Goal: Task Accomplishment & Management: Use online tool/utility

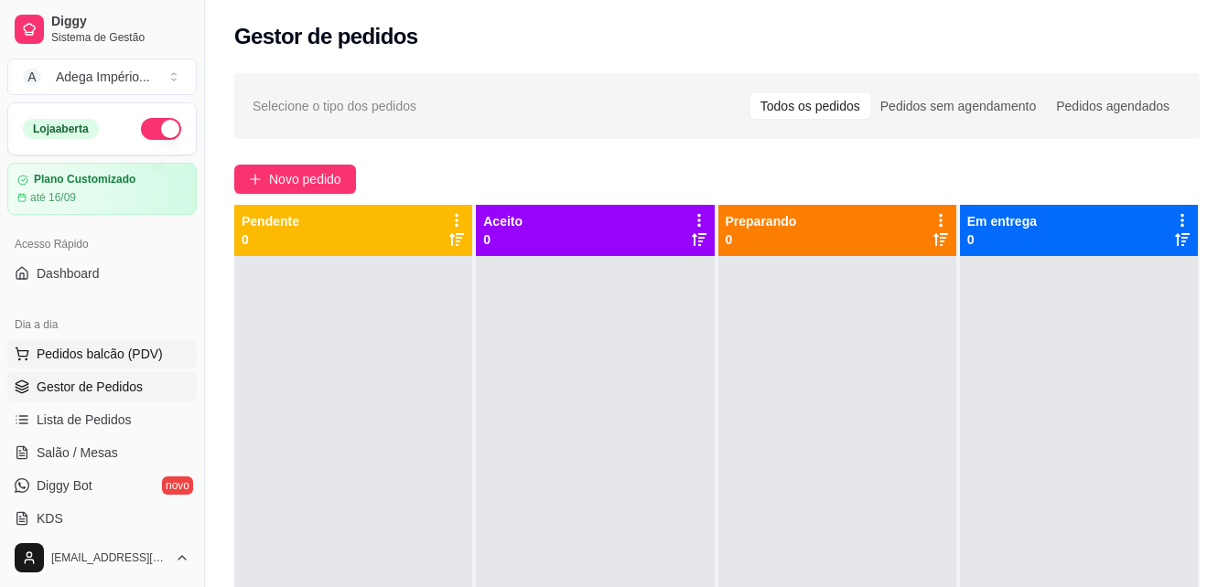
click at [84, 345] on span "Pedidos balcão (PDV)" at bounding box center [100, 354] width 126 height 18
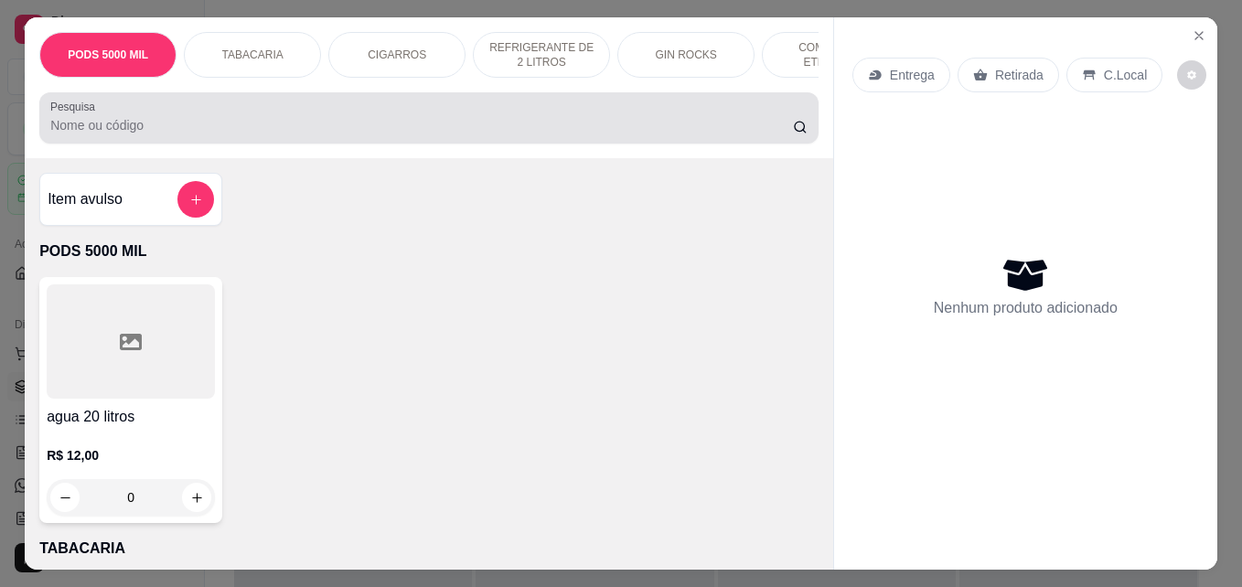
click at [141, 134] on input "Pesquisa" at bounding box center [421, 125] width 743 height 18
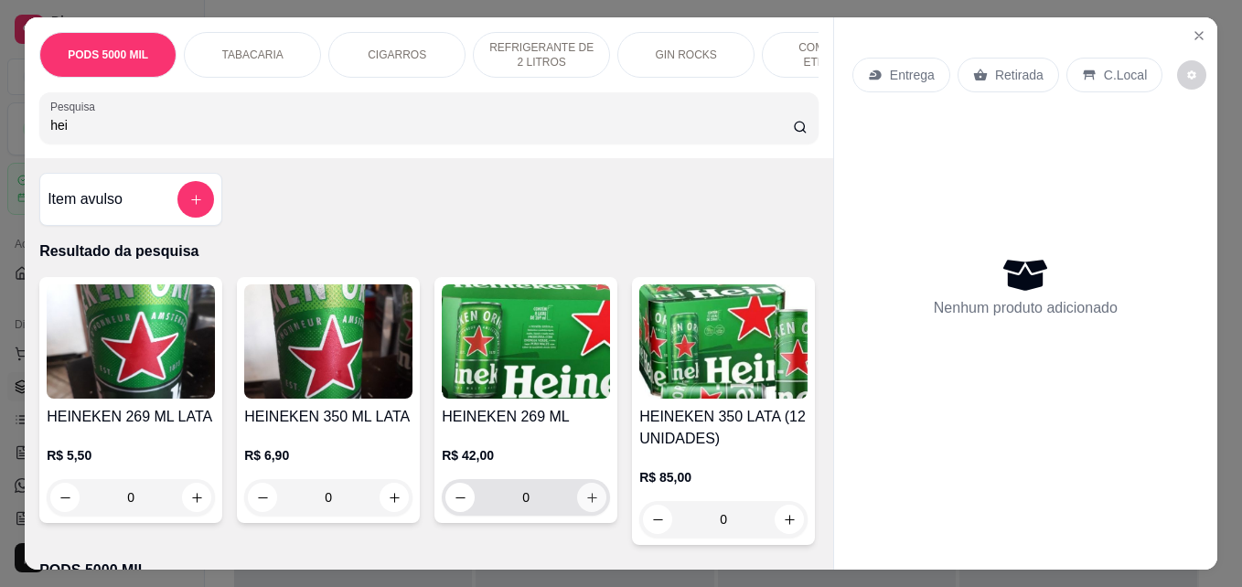
type input "hei"
click at [587, 503] on icon "increase-product-quantity" at bounding box center [592, 498] width 10 height 10
type input "1"
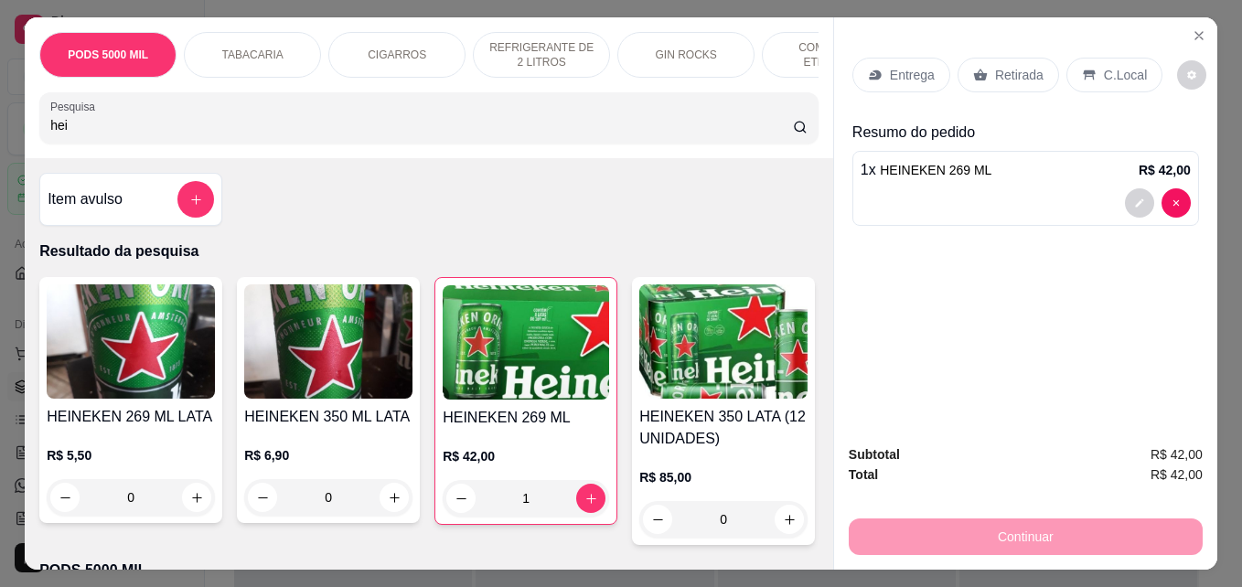
click at [1032, 70] on p "Retirada" at bounding box center [1019, 75] width 48 height 18
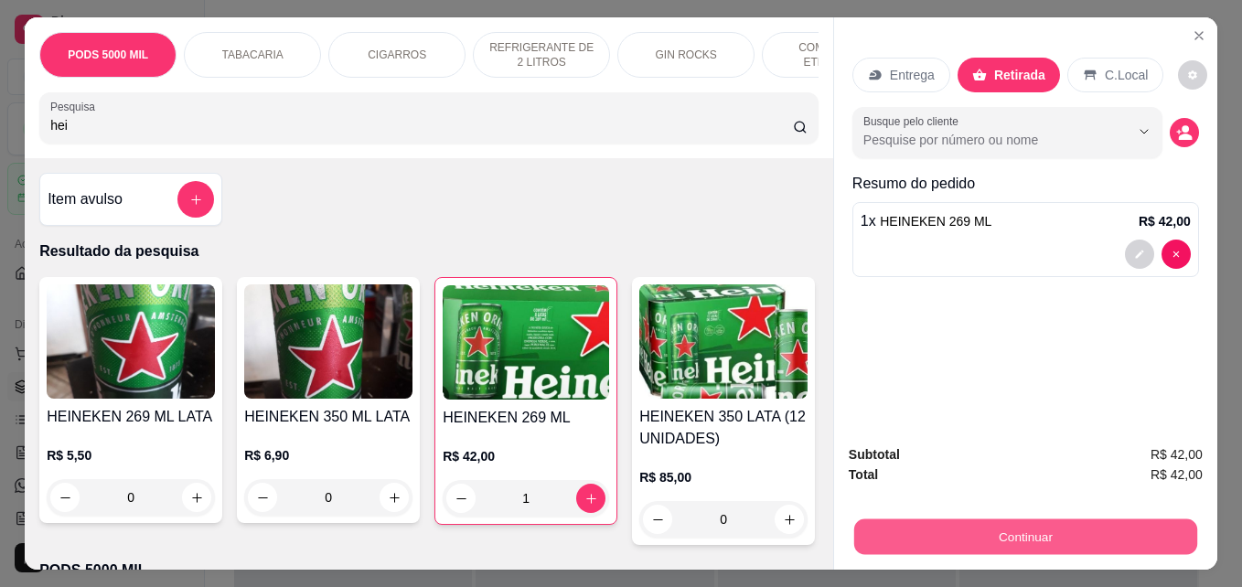
click at [1018, 523] on button "Continuar" at bounding box center [1025, 537] width 343 height 36
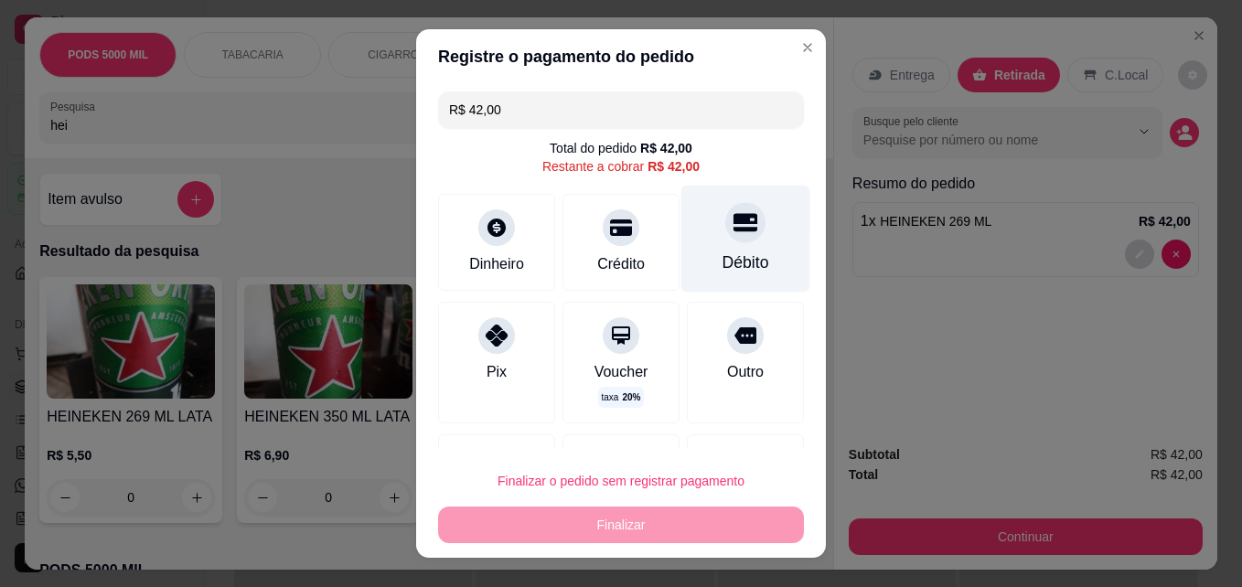
click at [739, 269] on div "Débito" at bounding box center [745, 239] width 129 height 107
type input "R$ 0,00"
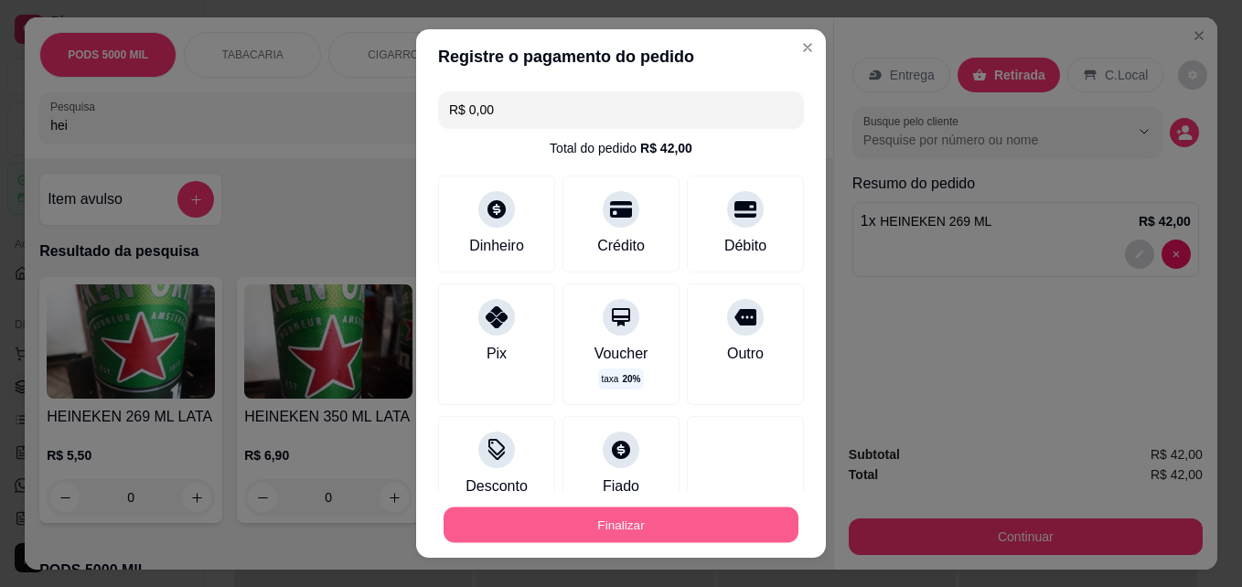
click at [647, 520] on button "Finalizar" at bounding box center [621, 526] width 355 height 36
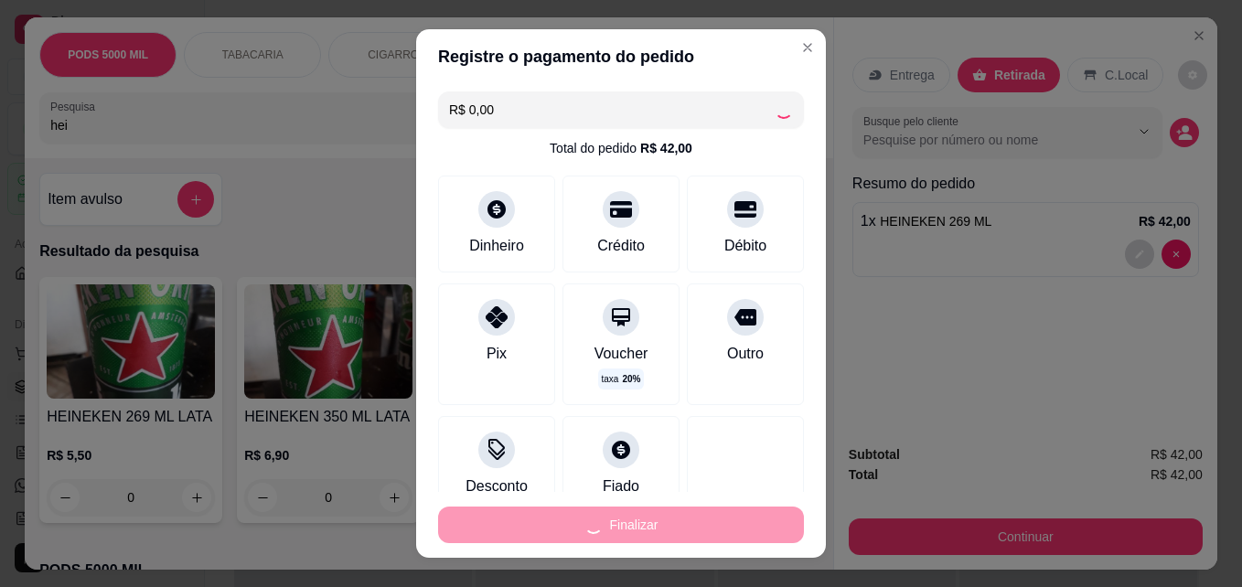
type input "0"
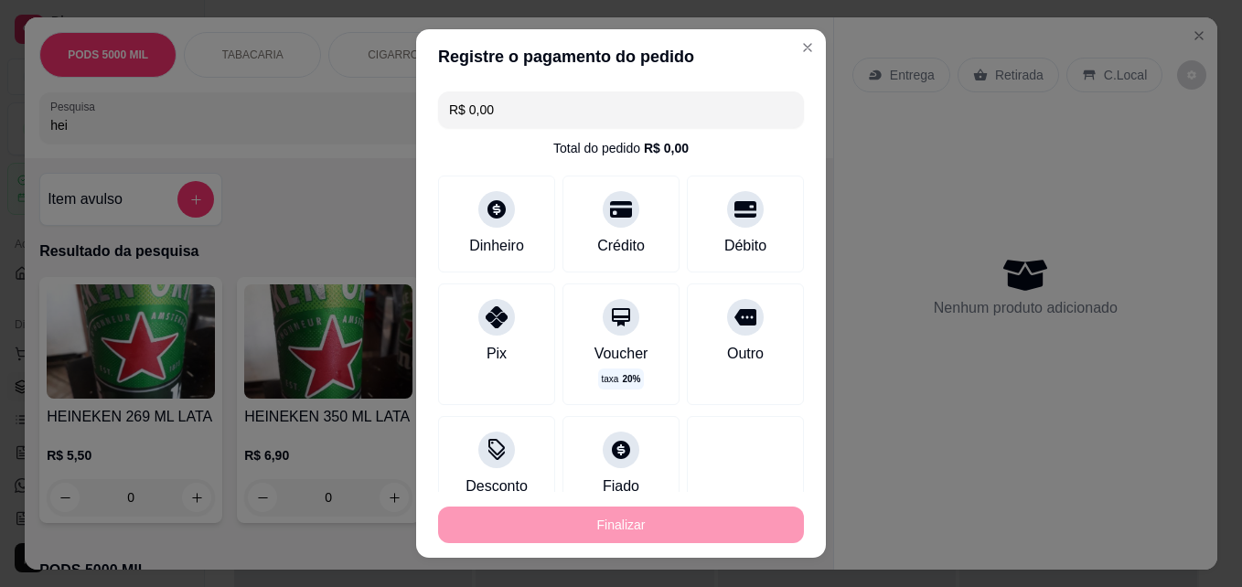
type input "-R$ 42,00"
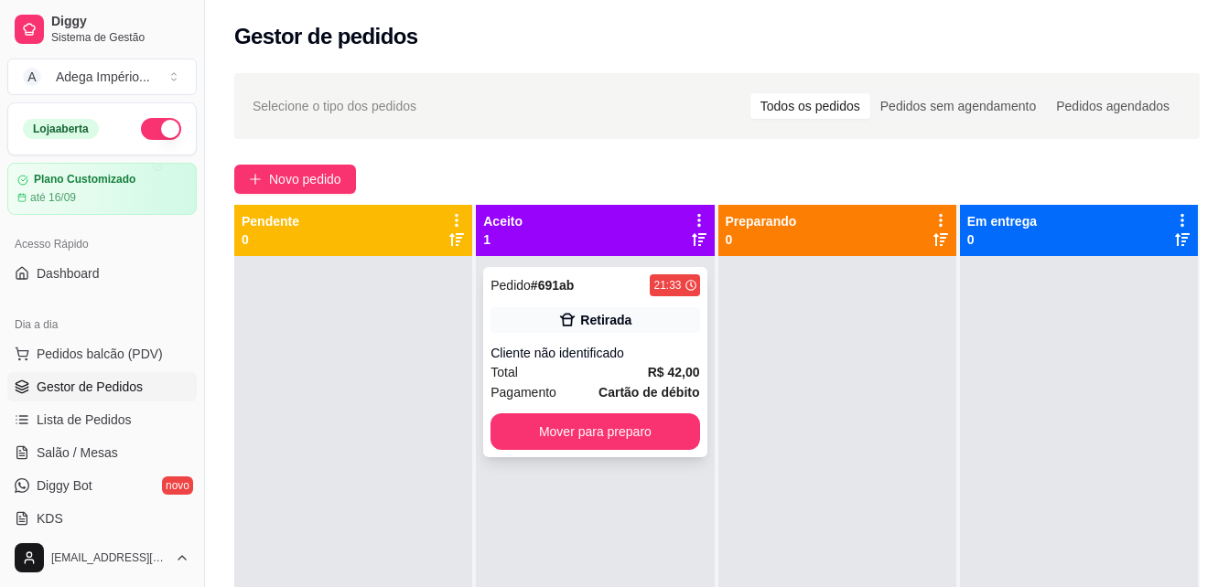
click at [656, 348] on div "Cliente não identificado" at bounding box center [594, 353] width 209 height 18
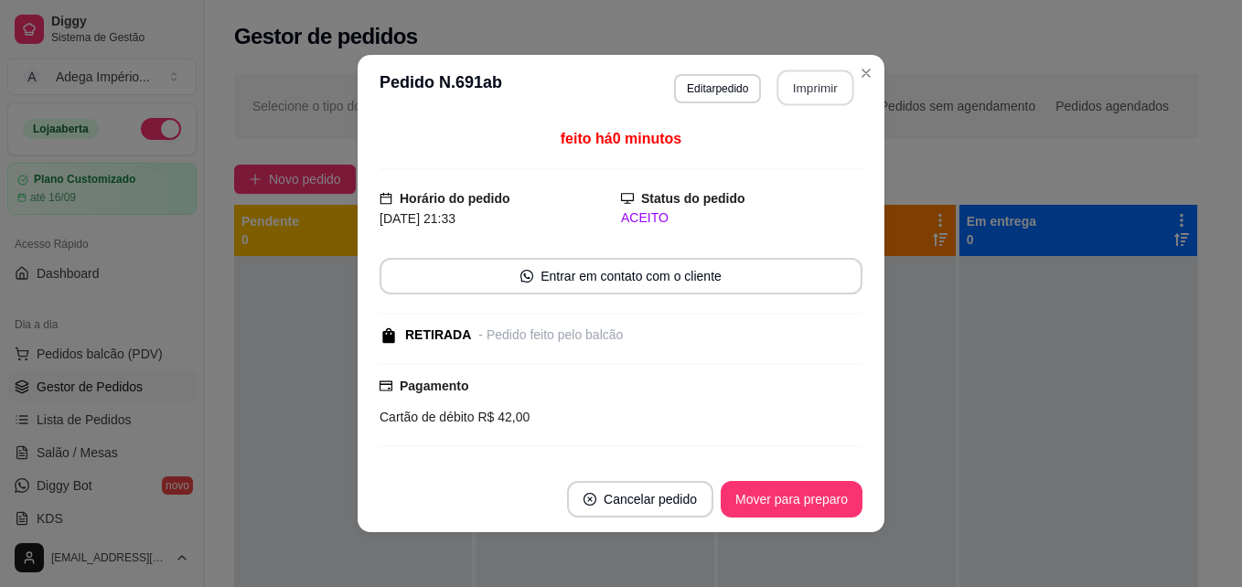
click at [809, 90] on button "Imprimir" at bounding box center [816, 88] width 77 height 36
click at [752, 489] on button "Mover para preparo" at bounding box center [791, 500] width 137 height 36
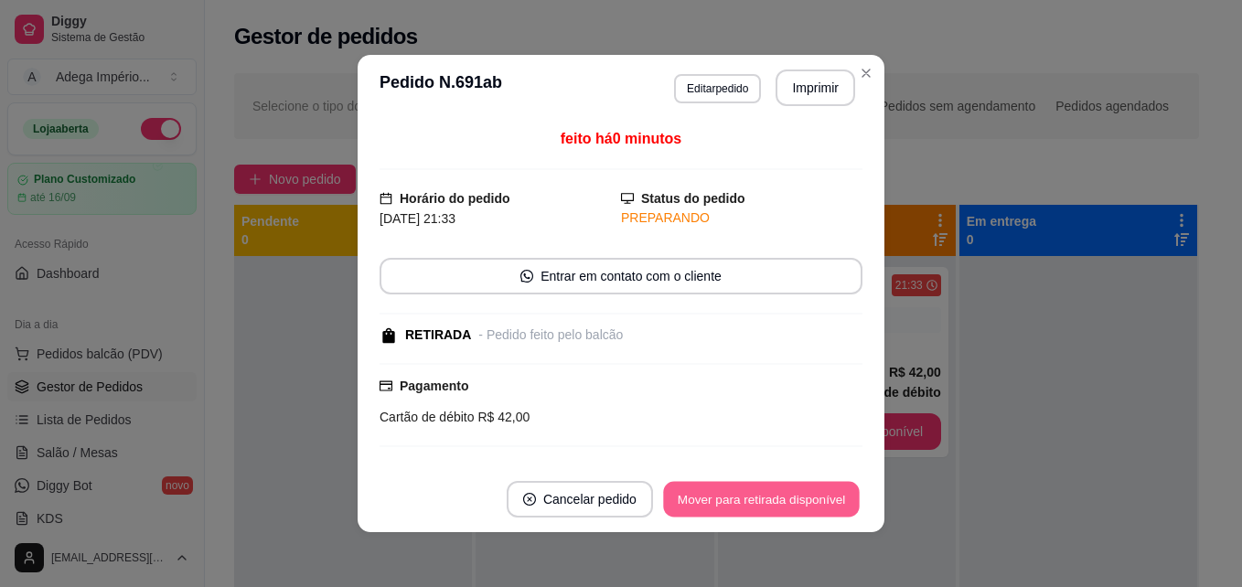
click at [764, 490] on button "Mover para retirada disponível" at bounding box center [761, 500] width 196 height 36
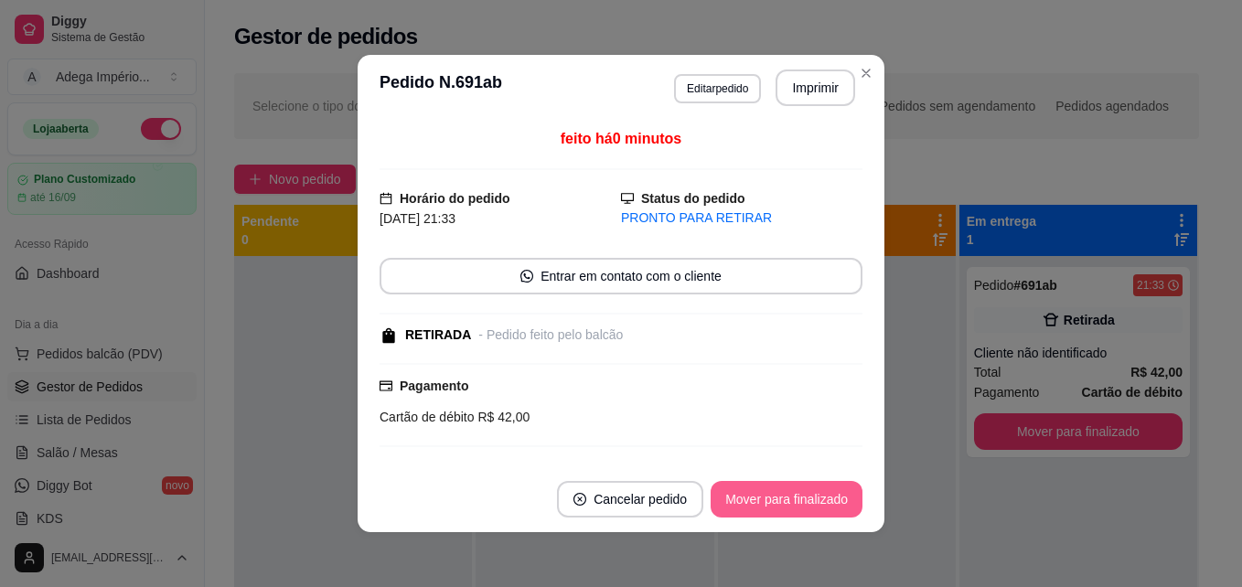
click at [793, 490] on button "Mover para finalizado" at bounding box center [787, 499] width 152 height 37
